Goal: Information Seeking & Learning: Find specific fact

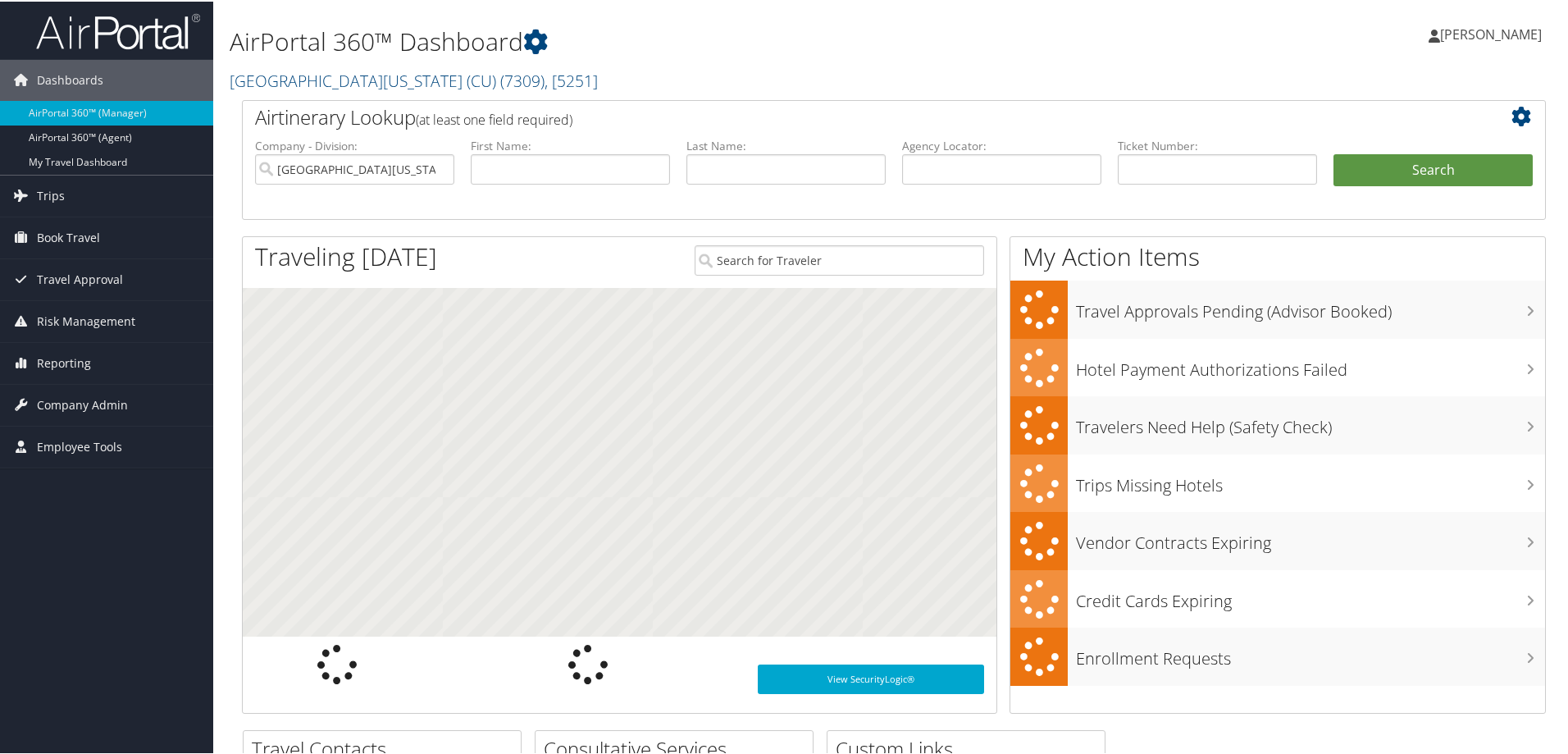
click at [48, 197] on span "Trips" at bounding box center [50, 194] width 27 height 41
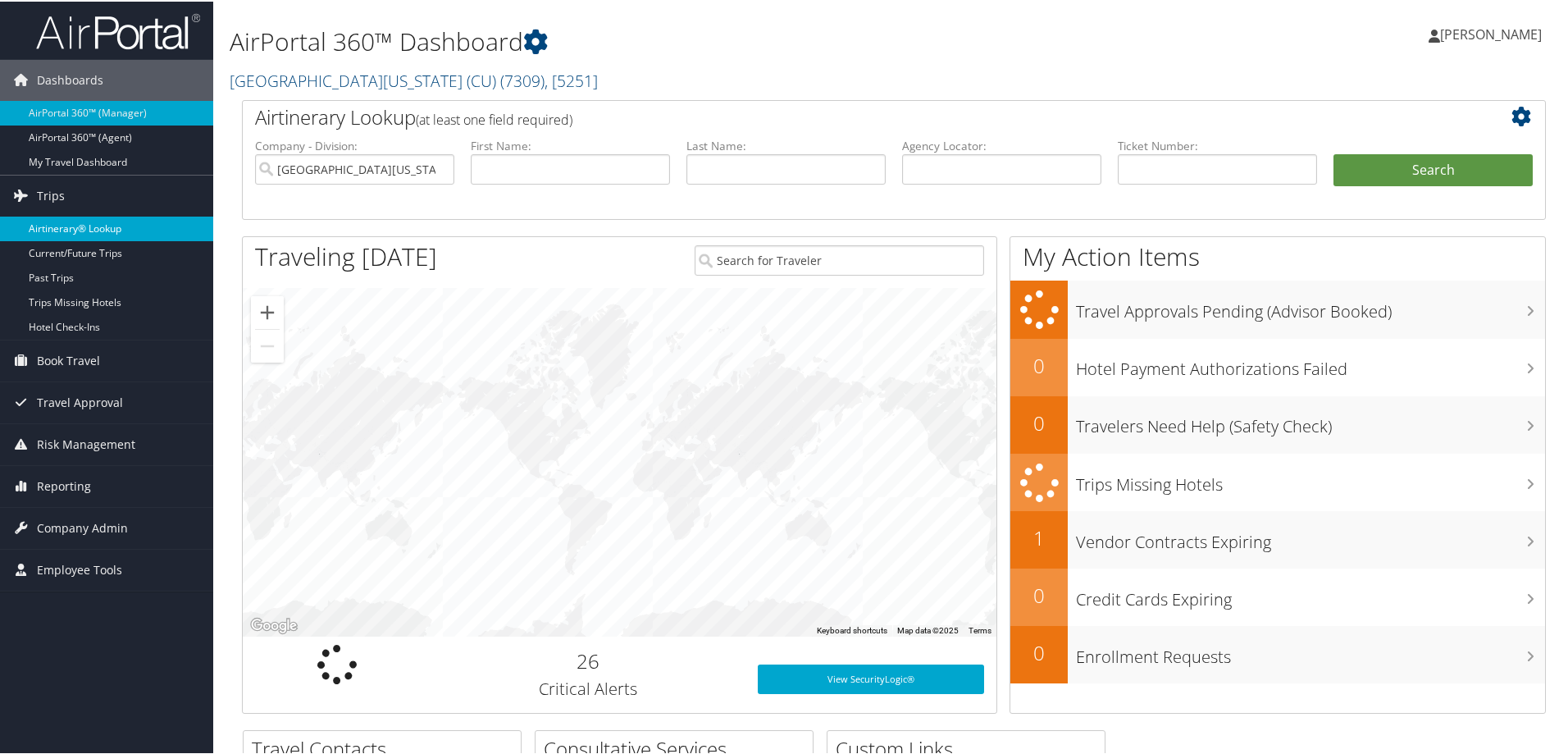
click at [114, 229] on link "Airtinerary® Lookup" at bounding box center [106, 226] width 214 height 25
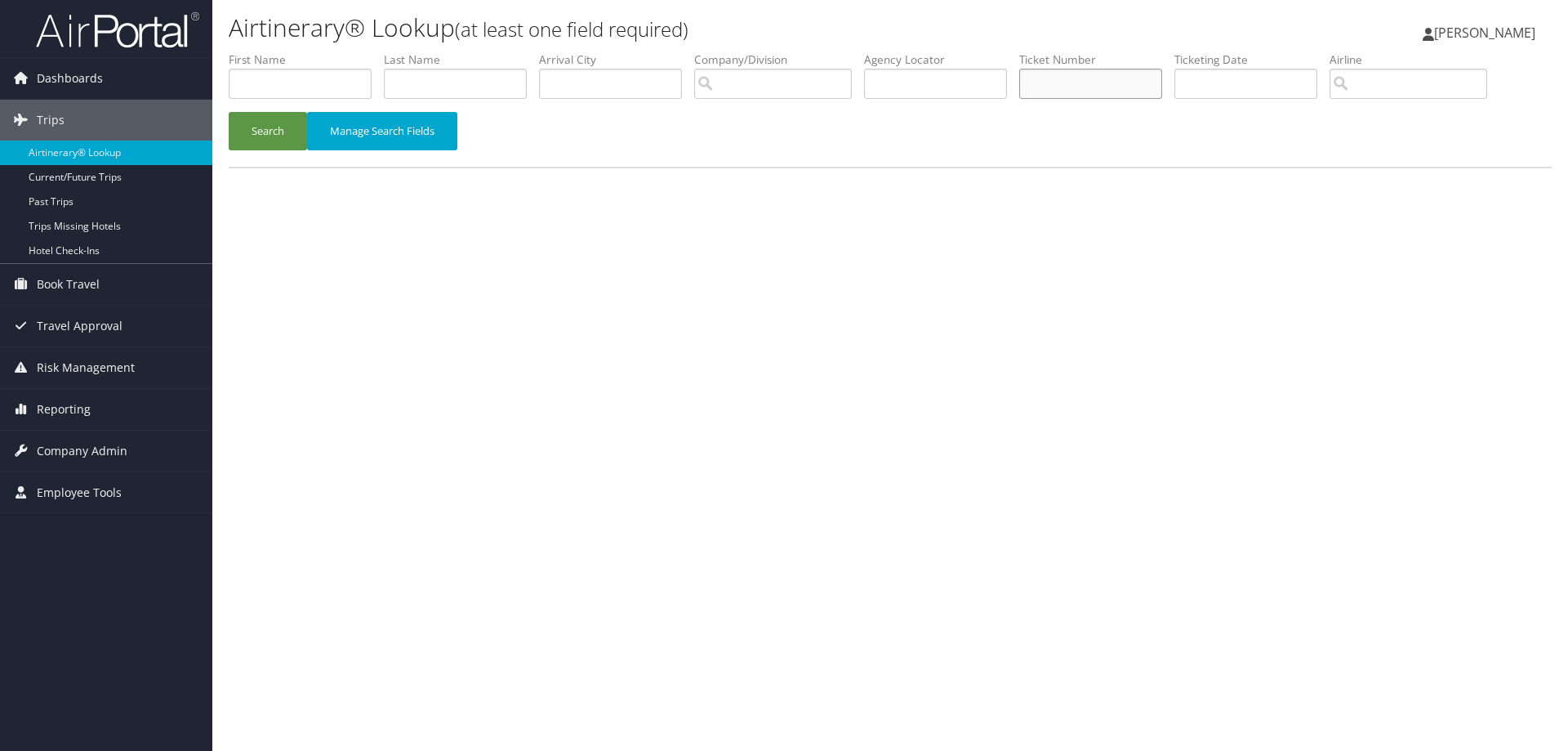
click at [1051, 81] on input "text" at bounding box center [1091, 83] width 143 height 30
paste input "DM8QSY"
type input "DM8QSY"
click at [940, 87] on input "text" at bounding box center [936, 83] width 143 height 30
paste input "DM8QSY"
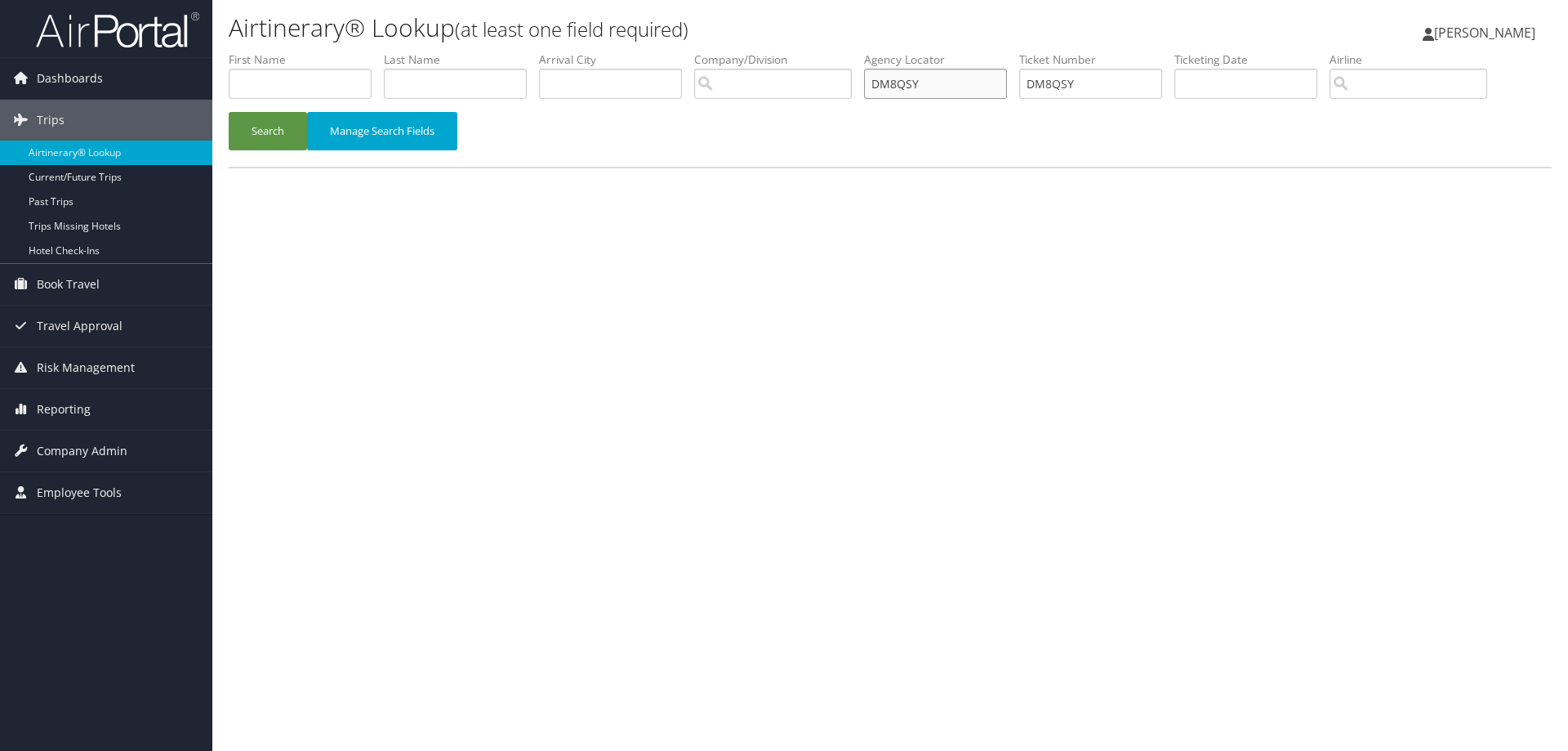
type input "DM8QSY"
drag, startPoint x: 1105, startPoint y: 82, endPoint x: 875, endPoint y: 93, distance: 230.3
click at [875, 51] on ul "First Name Last Name Departure City Arrival City Company/Division Airport/City …" at bounding box center [891, 51] width 1323 height 0
click at [272, 133] on button "Search" at bounding box center [268, 131] width 78 height 38
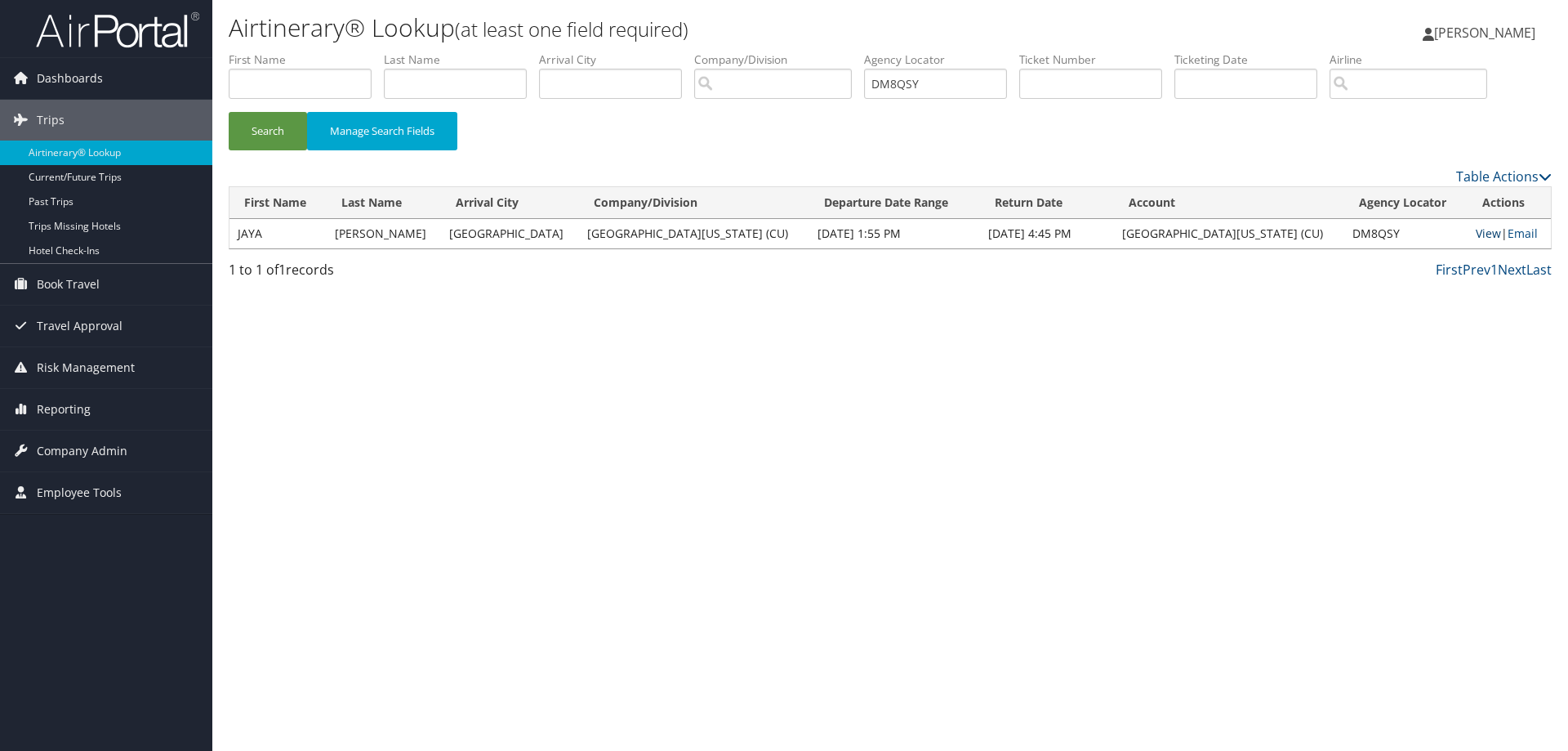
click at [1477, 228] on link "View" at bounding box center [1489, 233] width 26 height 16
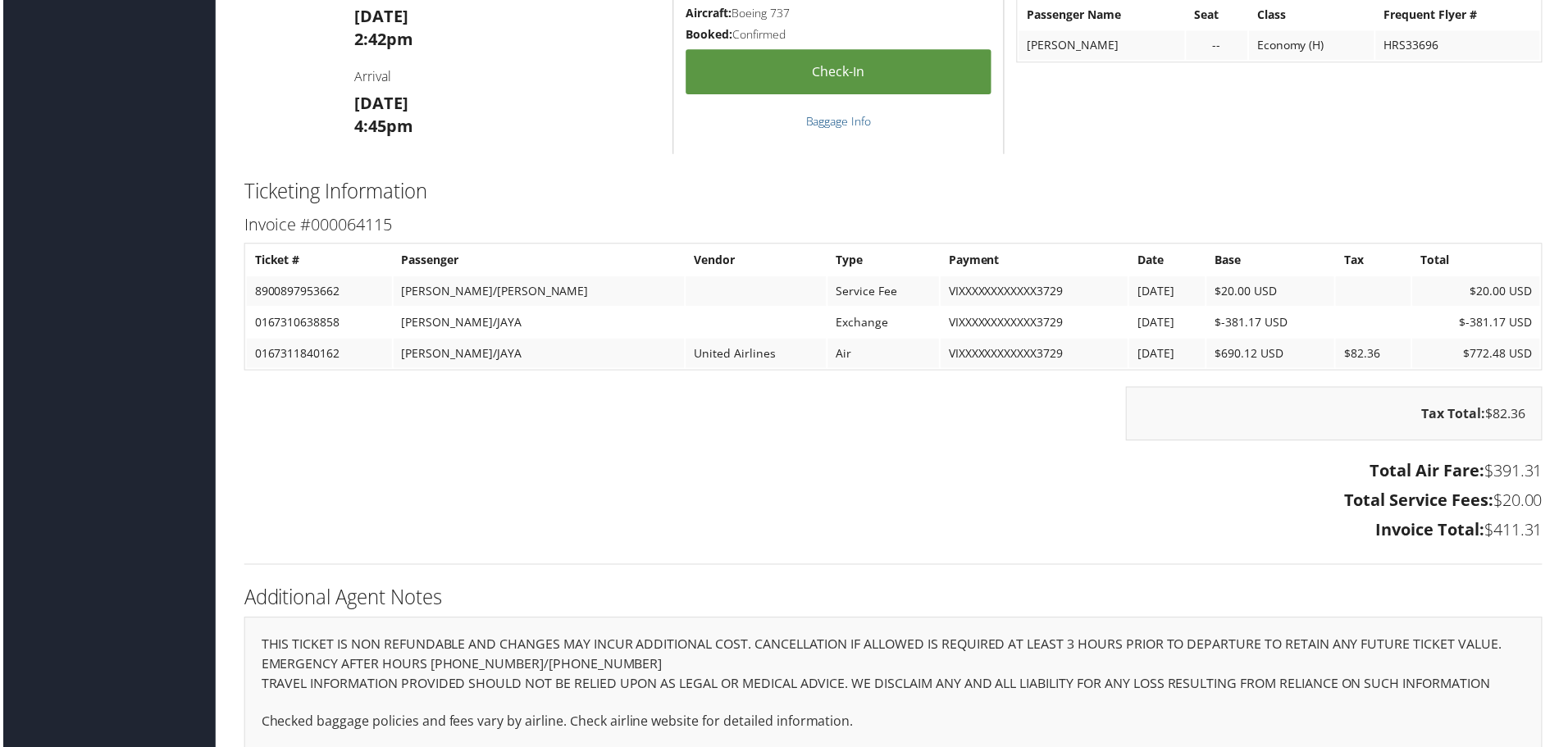
scroll to position [1388, 0]
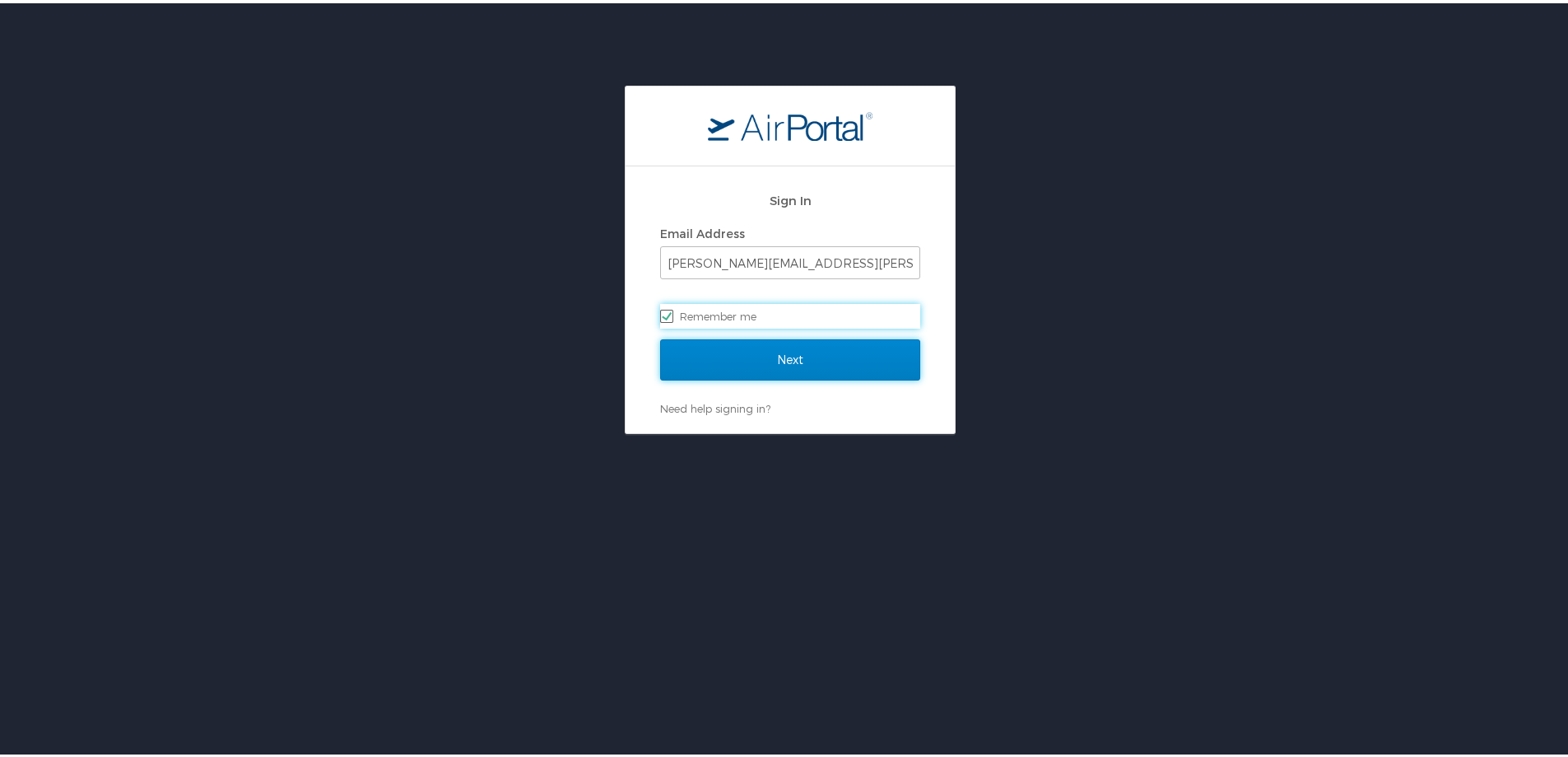
click at [813, 357] on input "Next" at bounding box center [790, 356] width 260 height 41
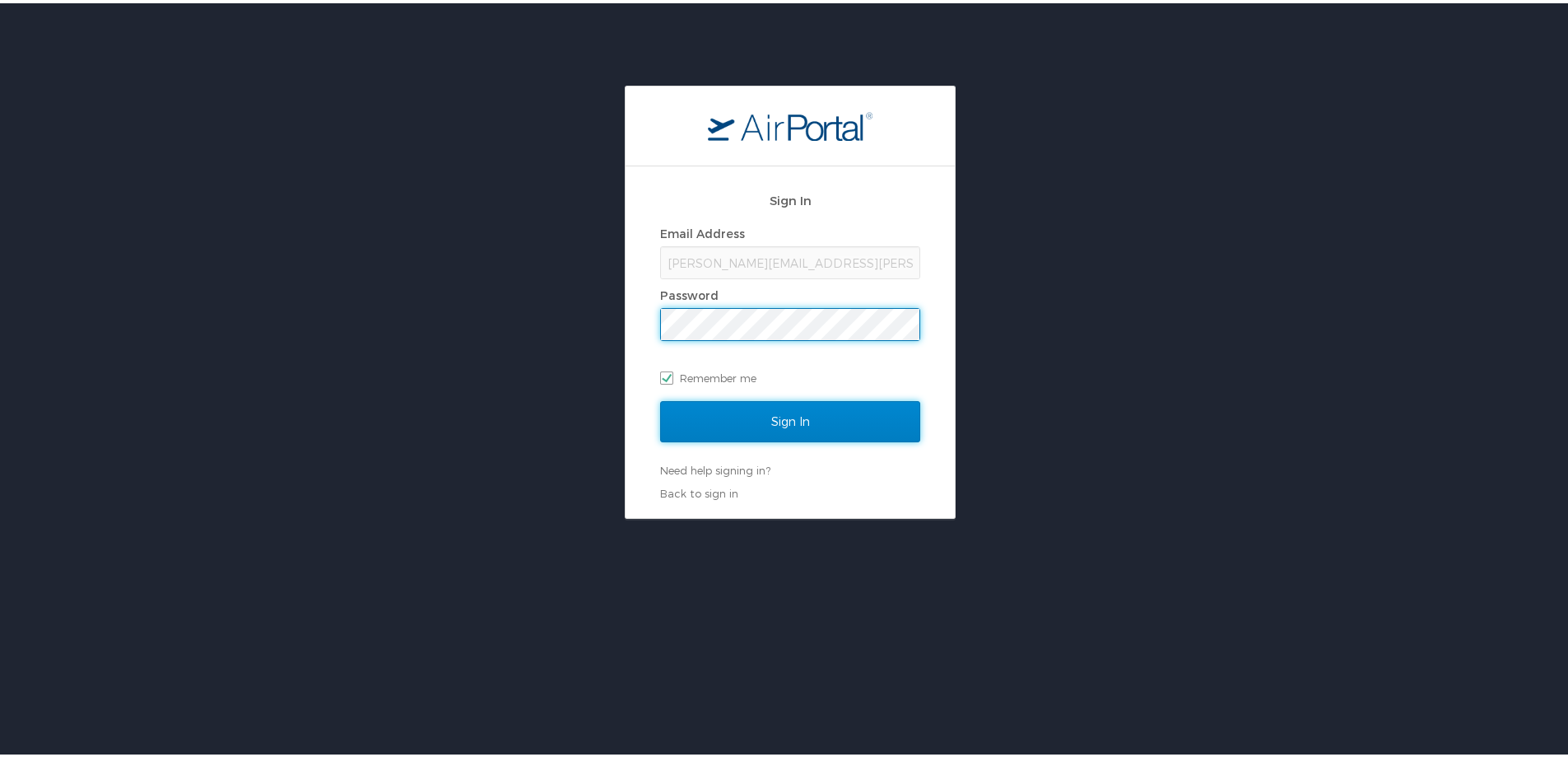
click at [744, 416] on input "Sign In" at bounding box center [790, 418] width 260 height 41
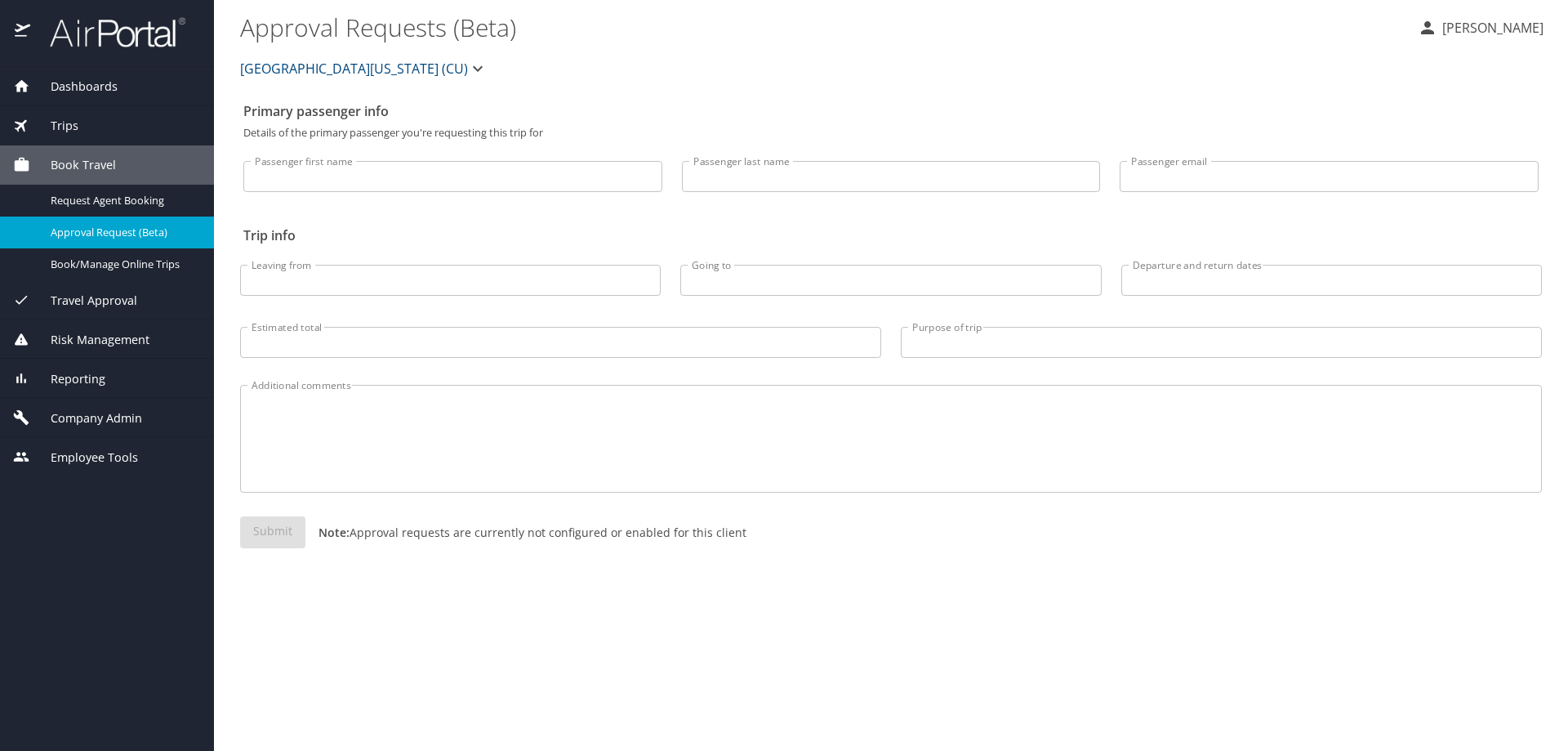
click at [84, 383] on span "Reporting" at bounding box center [68, 379] width 75 height 18
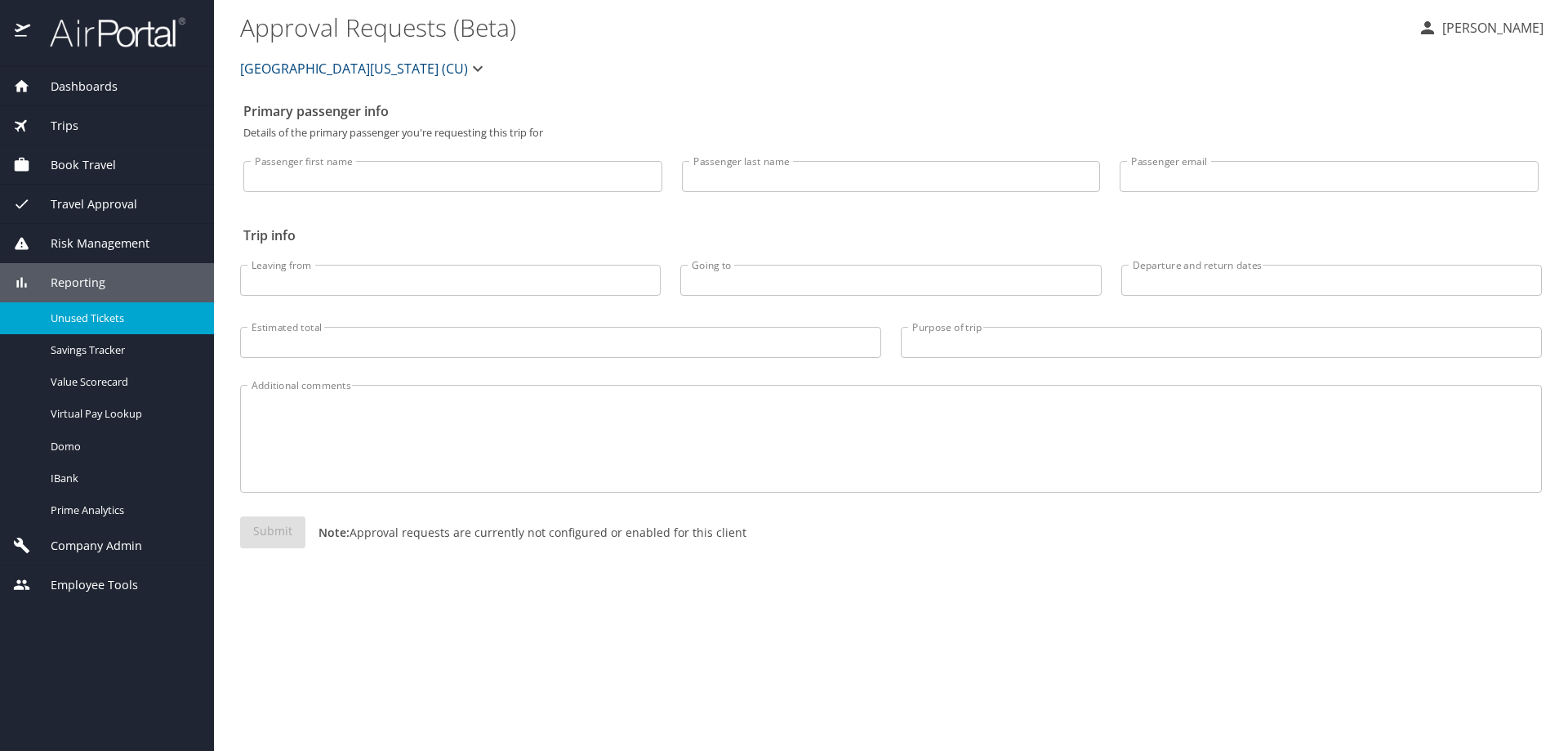
click at [75, 306] on link "Unused Tickets" at bounding box center [107, 318] width 214 height 32
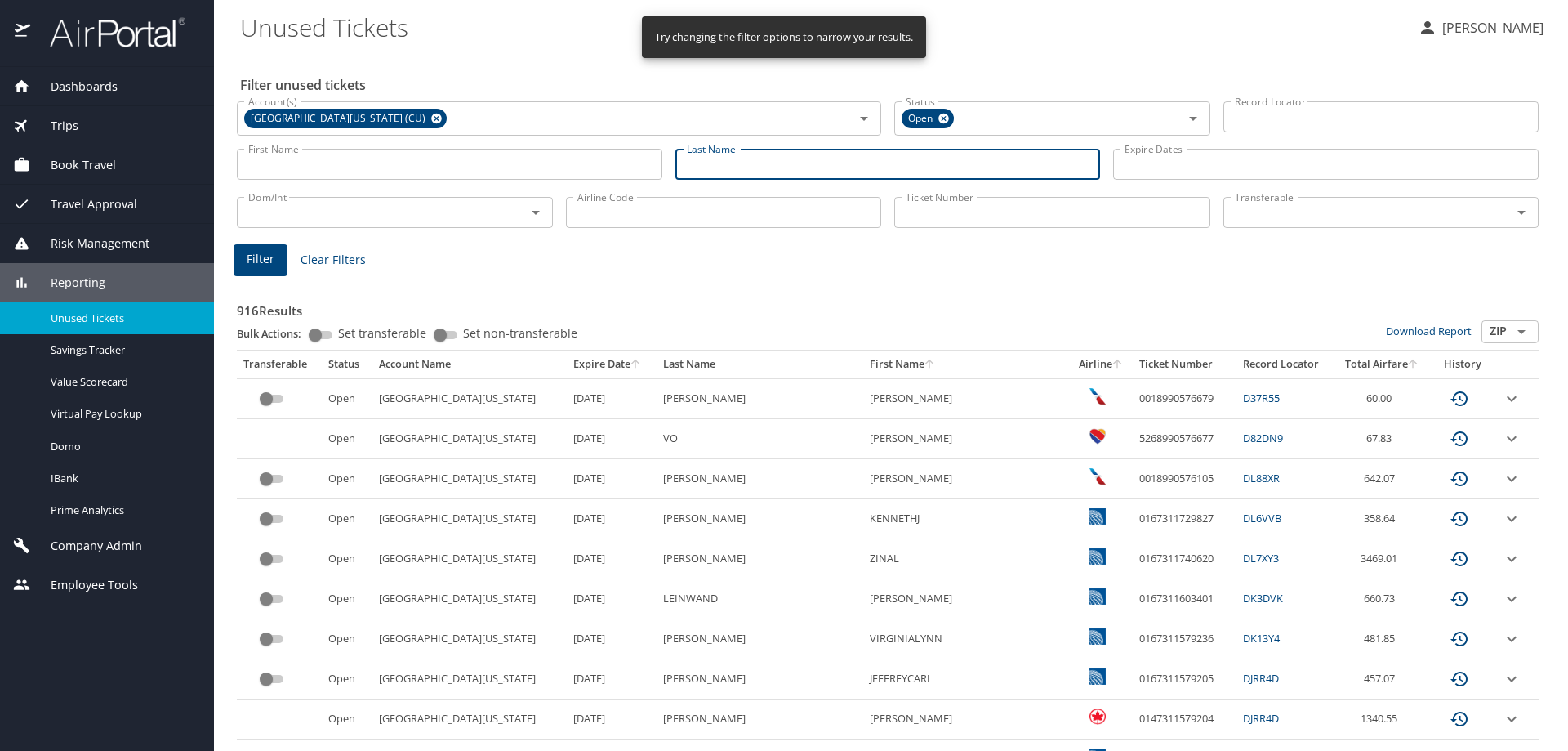
click at [737, 171] on input "Last Name" at bounding box center [888, 164] width 425 height 31
type input "R"
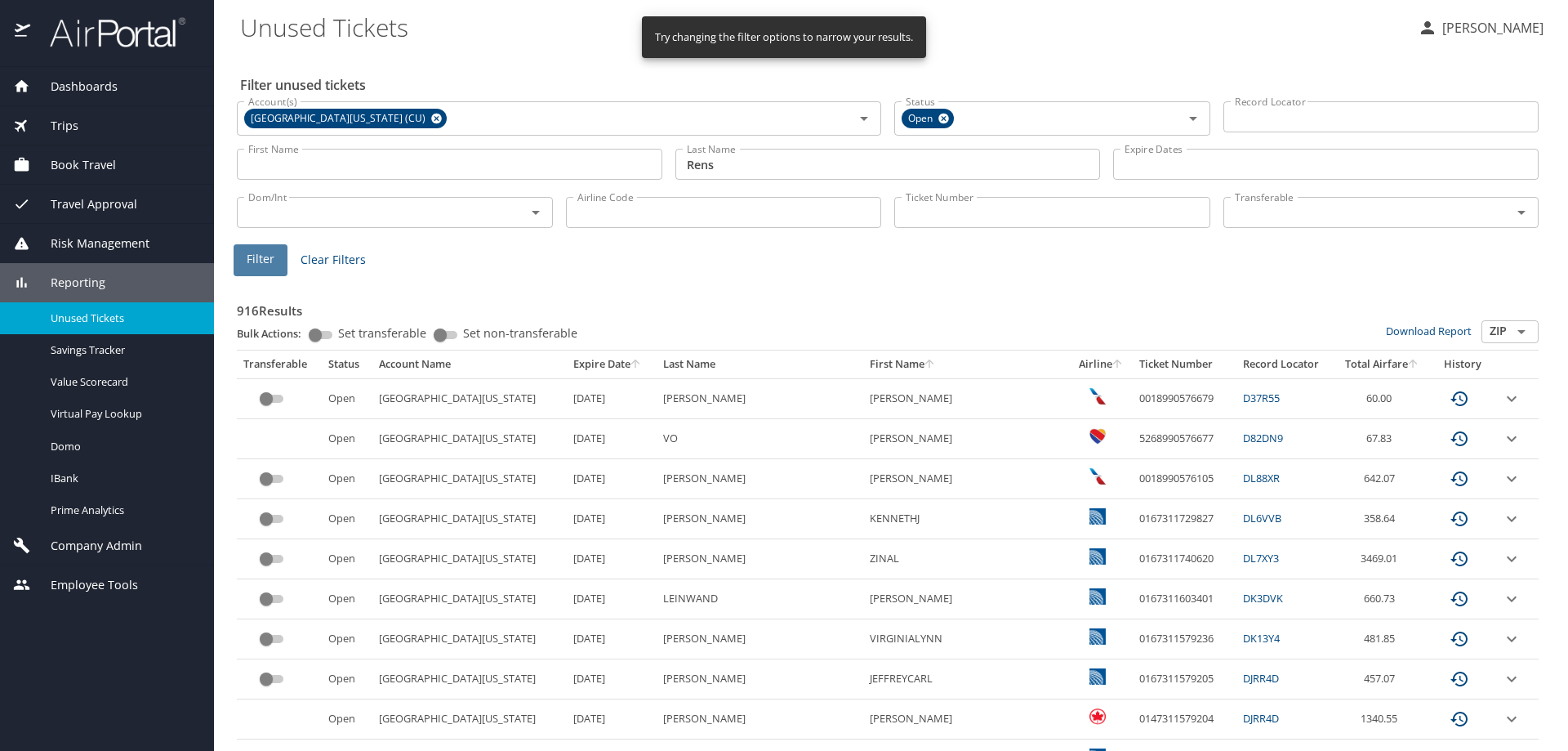
click at [267, 245] on button "Filter" at bounding box center [260, 260] width 54 height 32
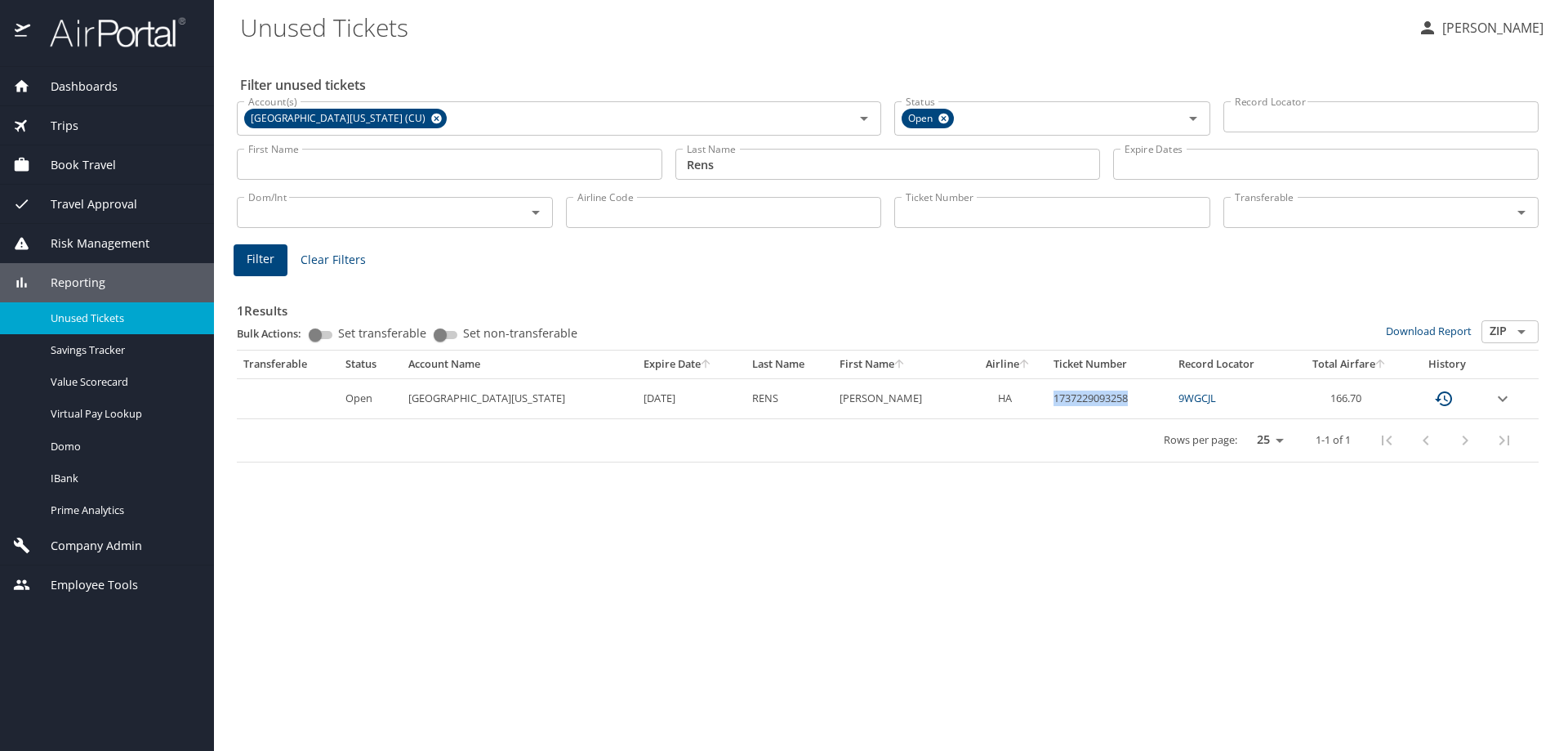
drag, startPoint x: 1107, startPoint y: 398, endPoint x: 1017, endPoint y: 401, distance: 90.0
click at [1047, 401] on td "1737229093258" at bounding box center [1110, 398] width 126 height 40
copy td "1737229093258"
click at [1030, 481] on div "Filter unused tickets Account(s) [GEOGRAPHIC_DATA][US_STATE] (CU) Account(s) St…" at bounding box center [891, 401] width 1302 height 698
drag, startPoint x: 1095, startPoint y: 399, endPoint x: 1015, endPoint y: 401, distance: 80.0
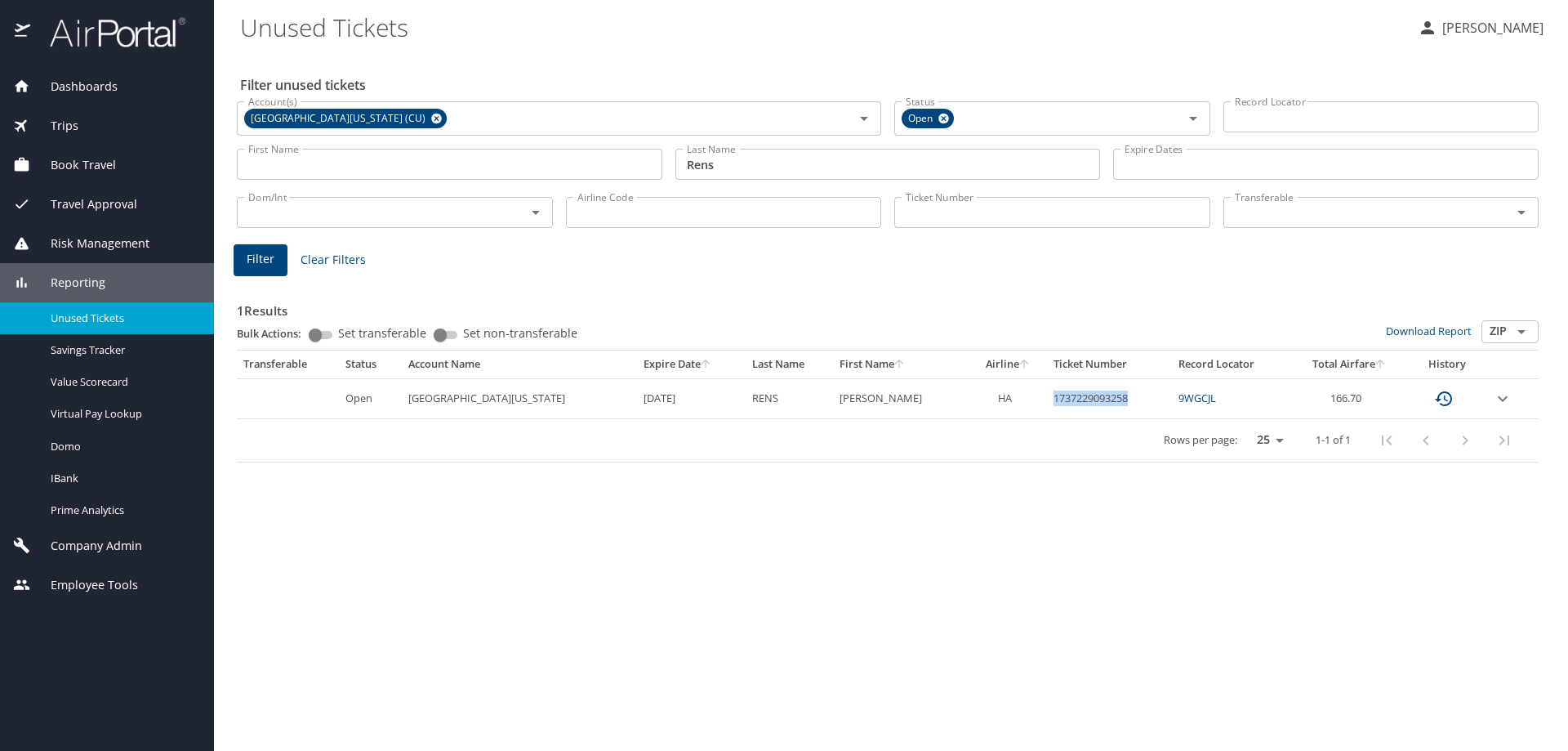
click at [1047, 401] on td "1737229093258" at bounding box center [1110, 398] width 126 height 40
copy td "1737229093258"
click at [989, 593] on div "Filter unused tickets Account(s) [GEOGRAPHIC_DATA][US_STATE] (CU) Account(s) St…" at bounding box center [891, 401] width 1302 height 698
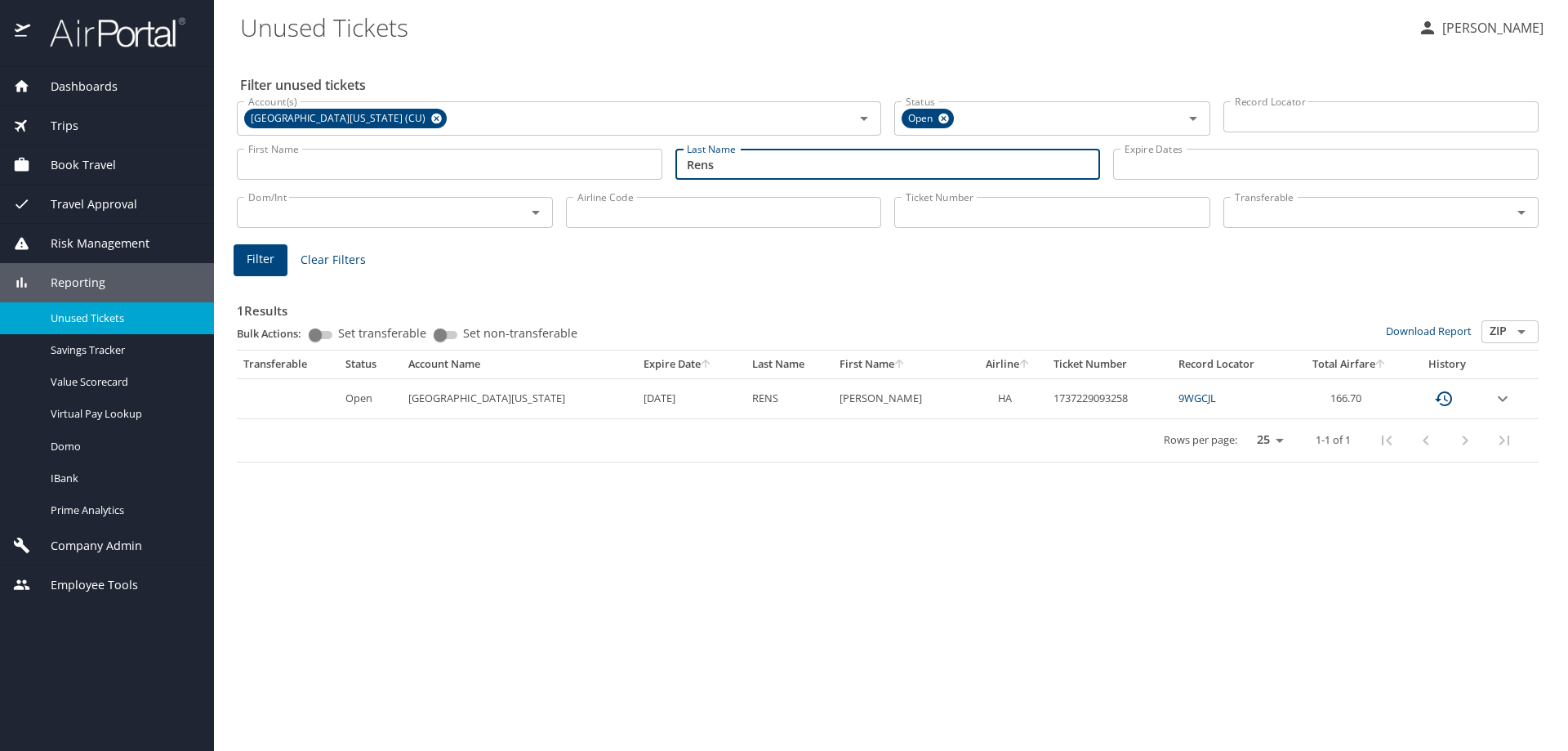
drag, startPoint x: 736, startPoint y: 172, endPoint x: 666, endPoint y: 175, distance: 70.1
click at [666, 175] on div "First Name First Name Last Name [PERSON_NAME] Last Name Expire Dates Expire Dat…" at bounding box center [887, 165] width 1315 height 58
type input "[PERSON_NAME]"
click at [268, 256] on span "Filter" at bounding box center [260, 259] width 27 height 20
